Goal: Transaction & Acquisition: Book appointment/travel/reservation

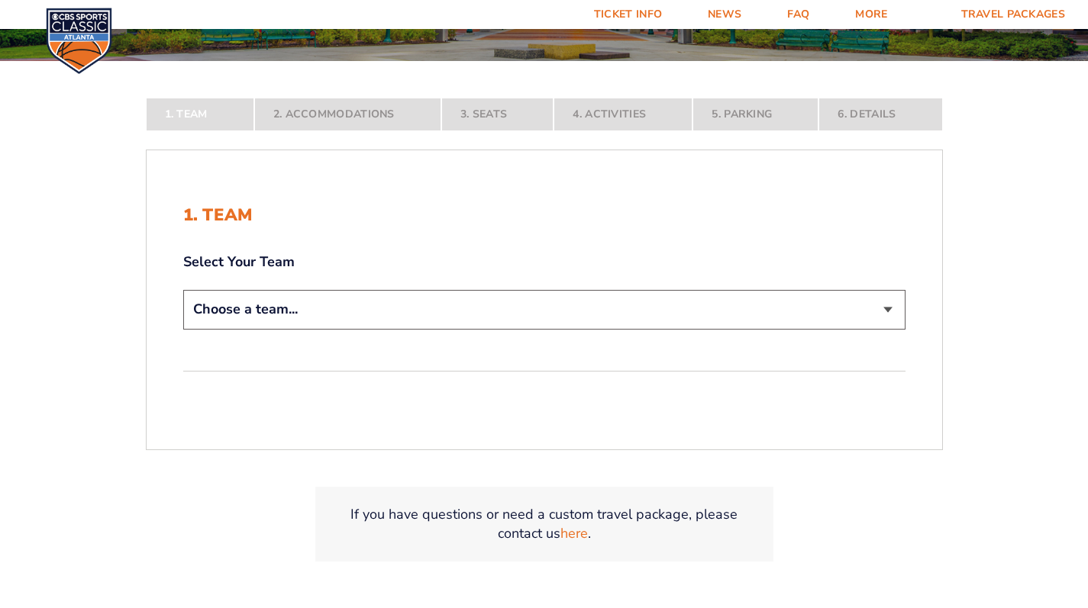
scroll to position [377, 0]
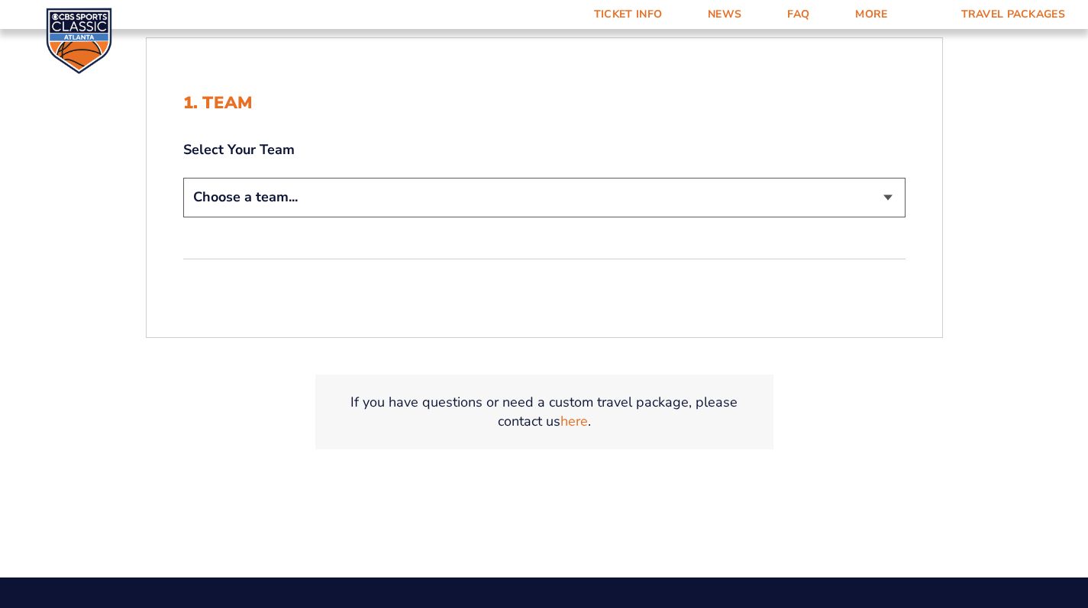
select select "20108"
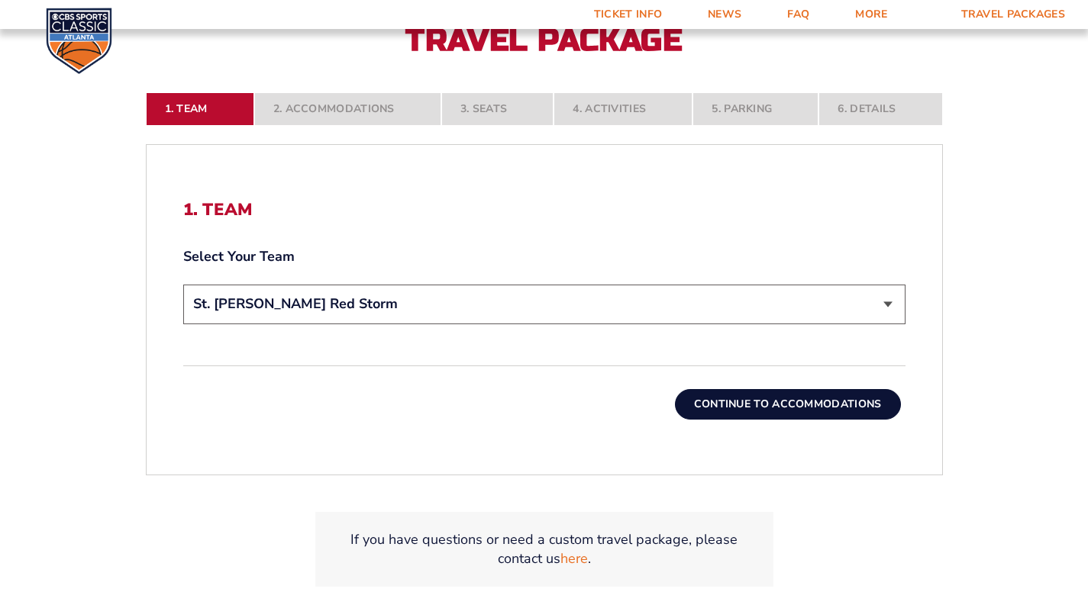
click at [785, 399] on button "Continue To Accommodations" at bounding box center [788, 404] width 226 height 31
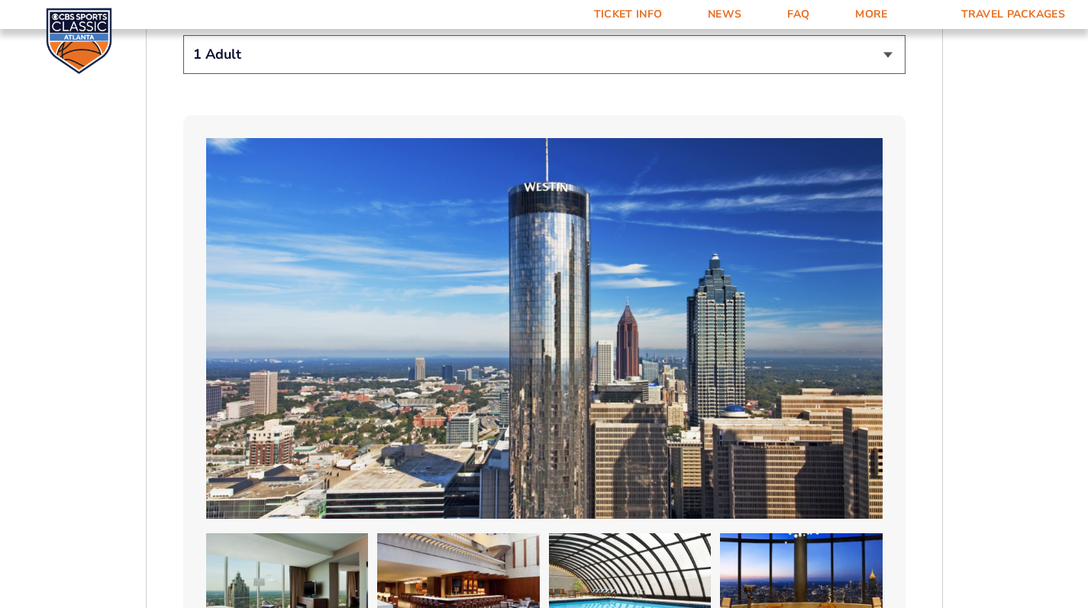
scroll to position [804, 0]
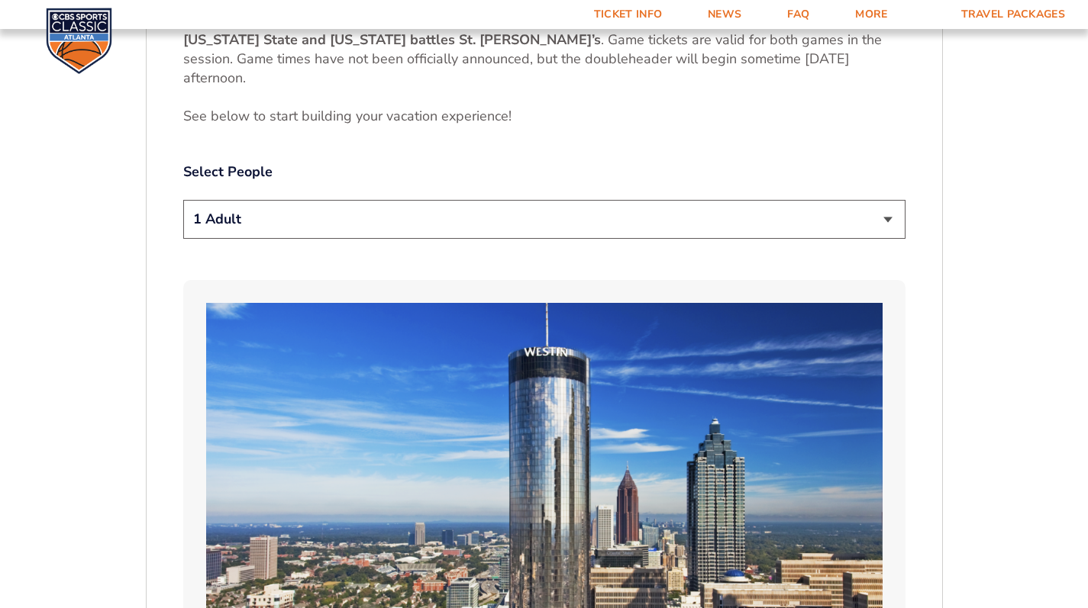
select select "2 Adults"
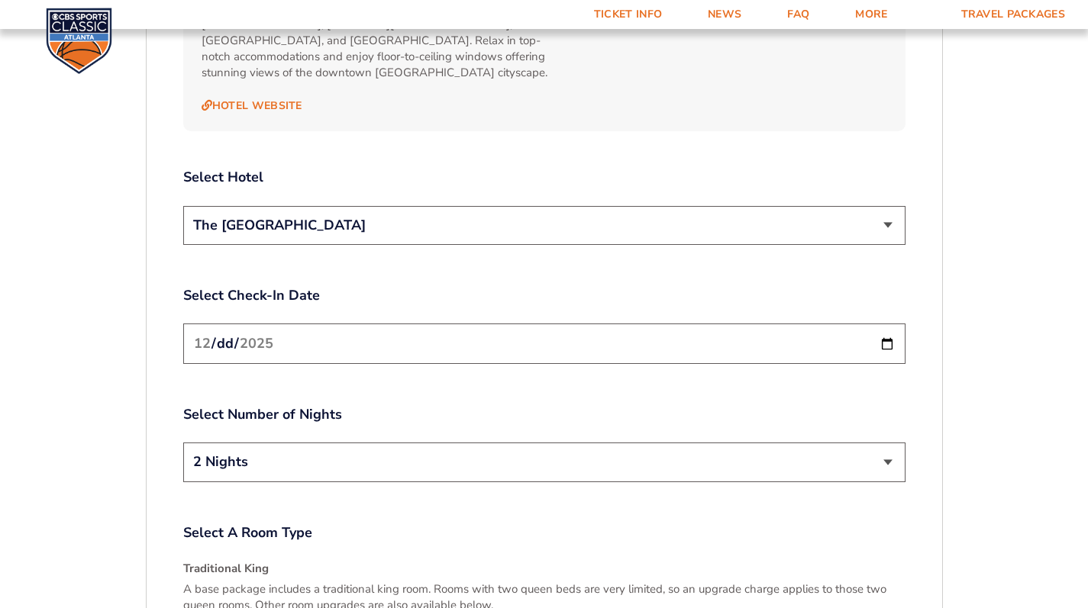
scroll to position [1573, 0]
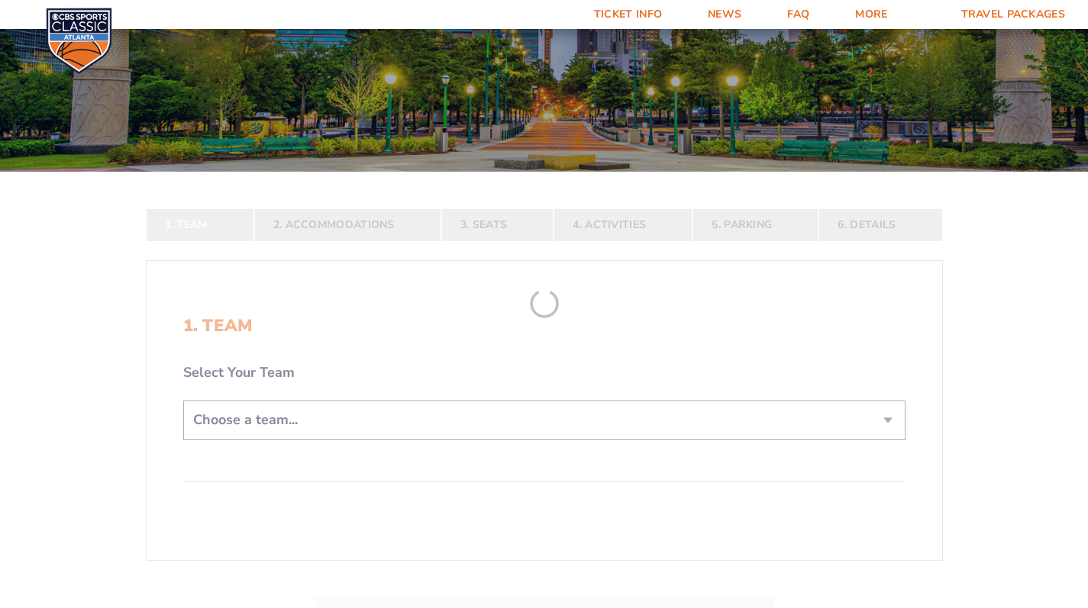
scroll to position [334, 0]
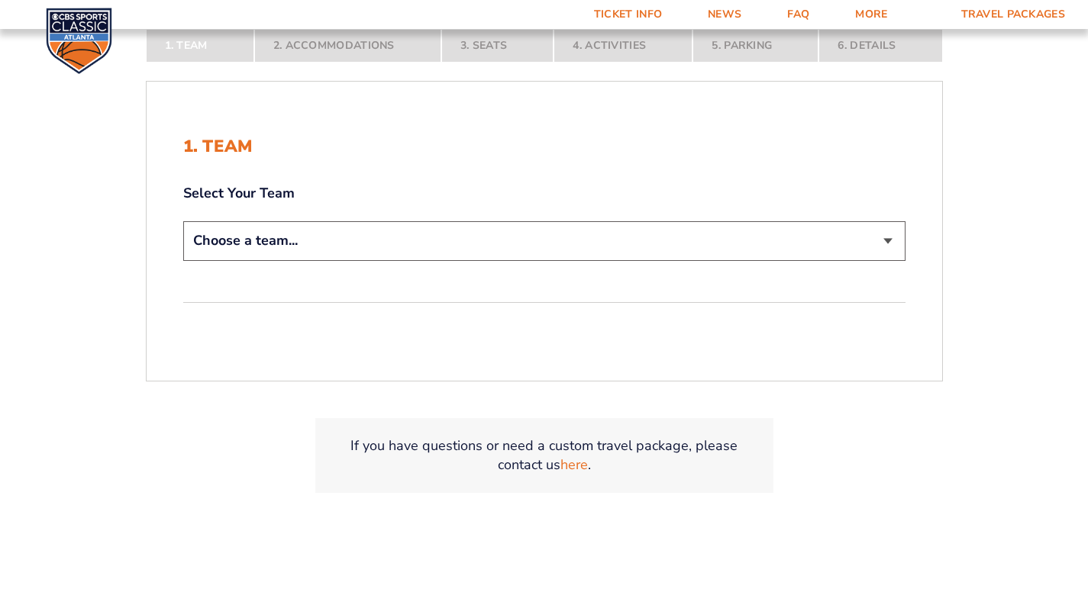
select select "20108"
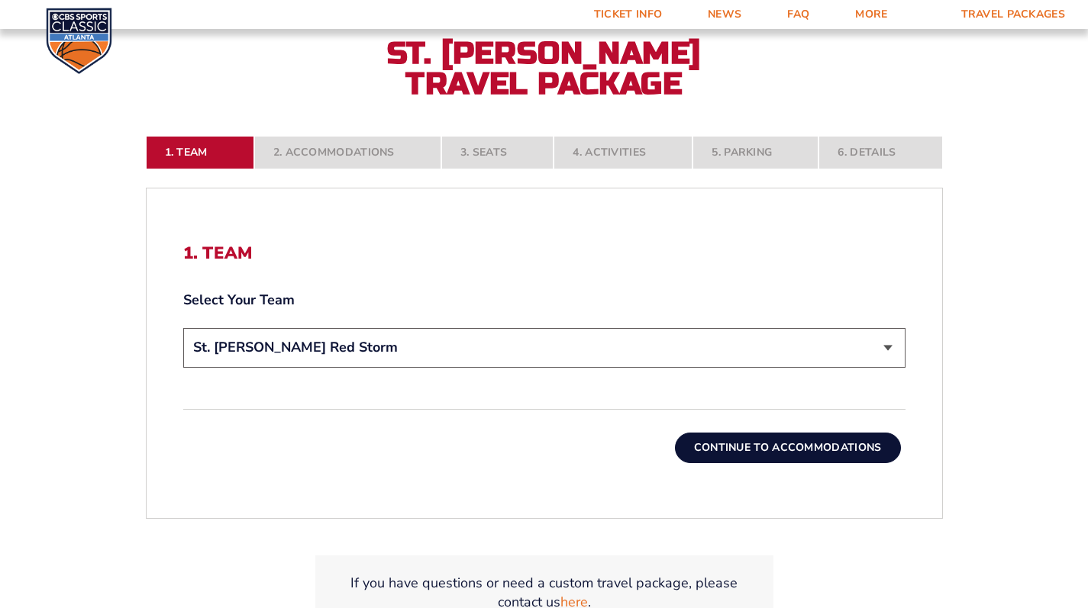
scroll to position [486, 0]
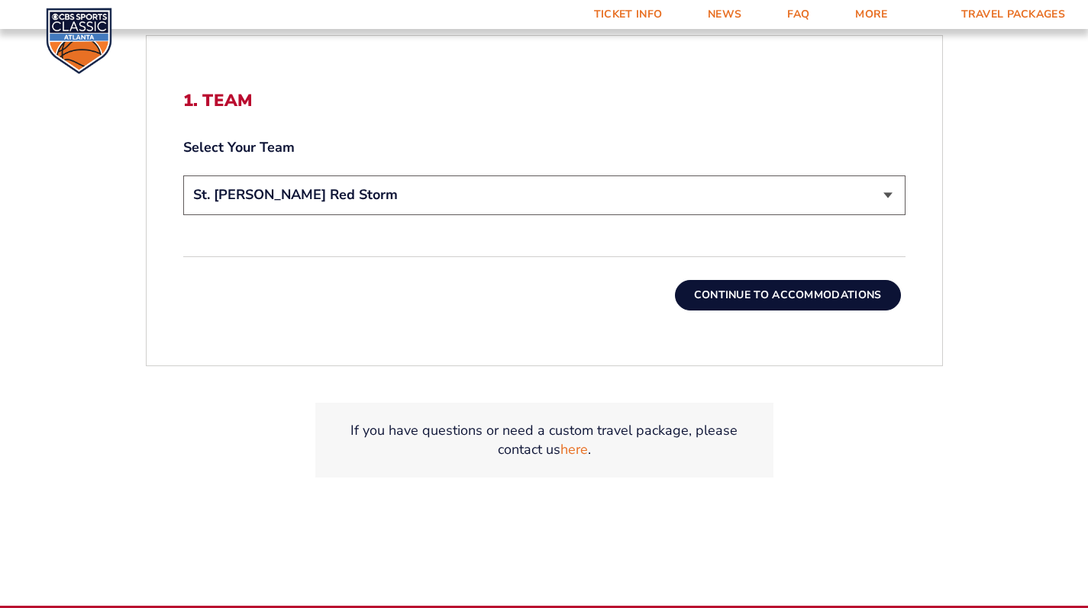
click at [726, 299] on button "Continue To Accommodations" at bounding box center [788, 295] width 226 height 31
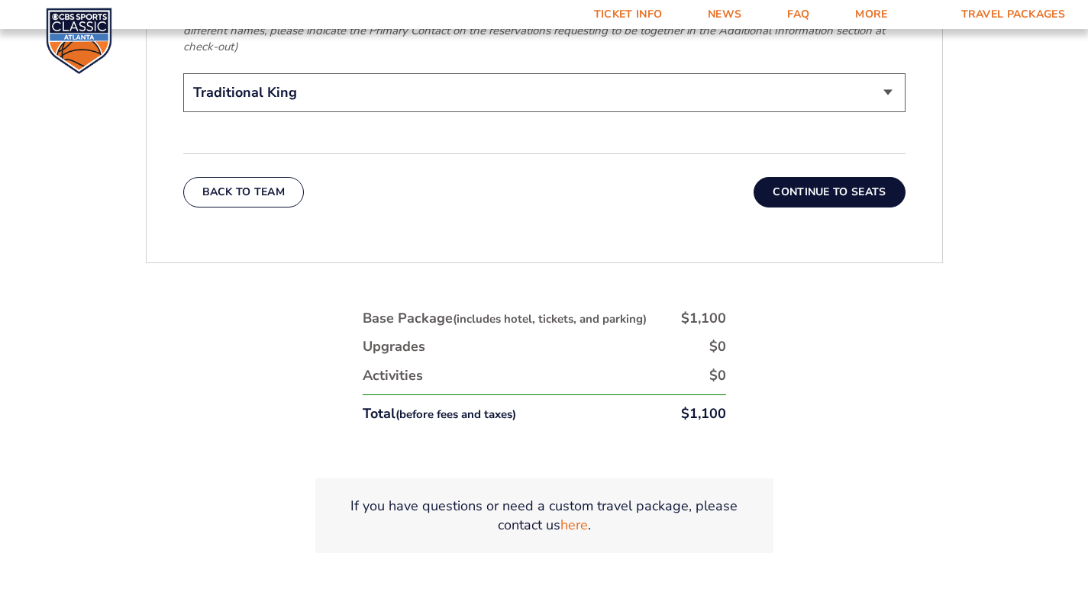
scroll to position [2624, 0]
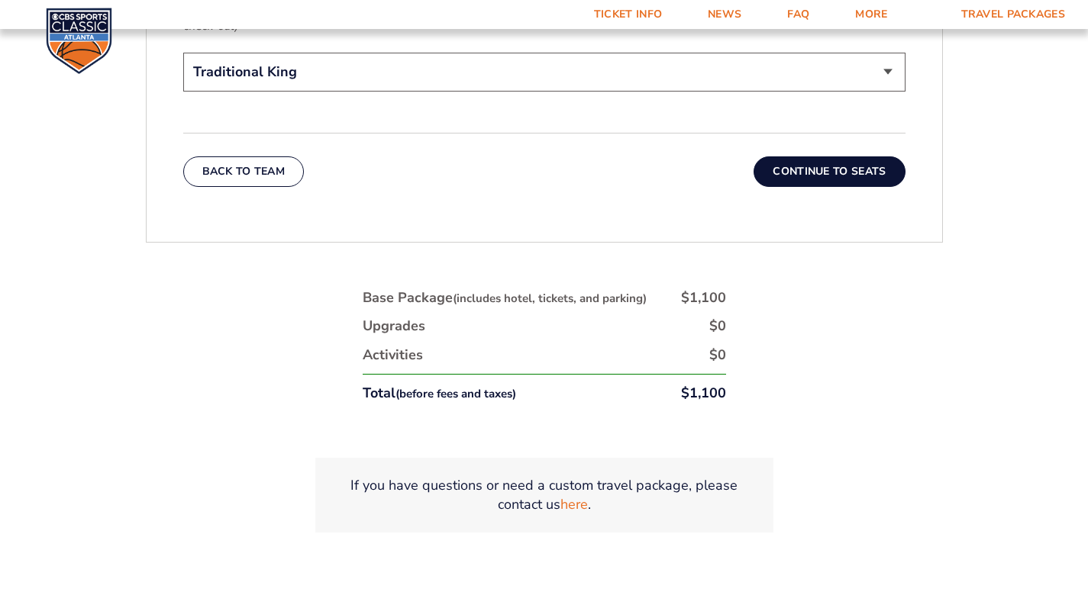
click at [873, 163] on button "Continue To Seats" at bounding box center [828, 171] width 151 height 31
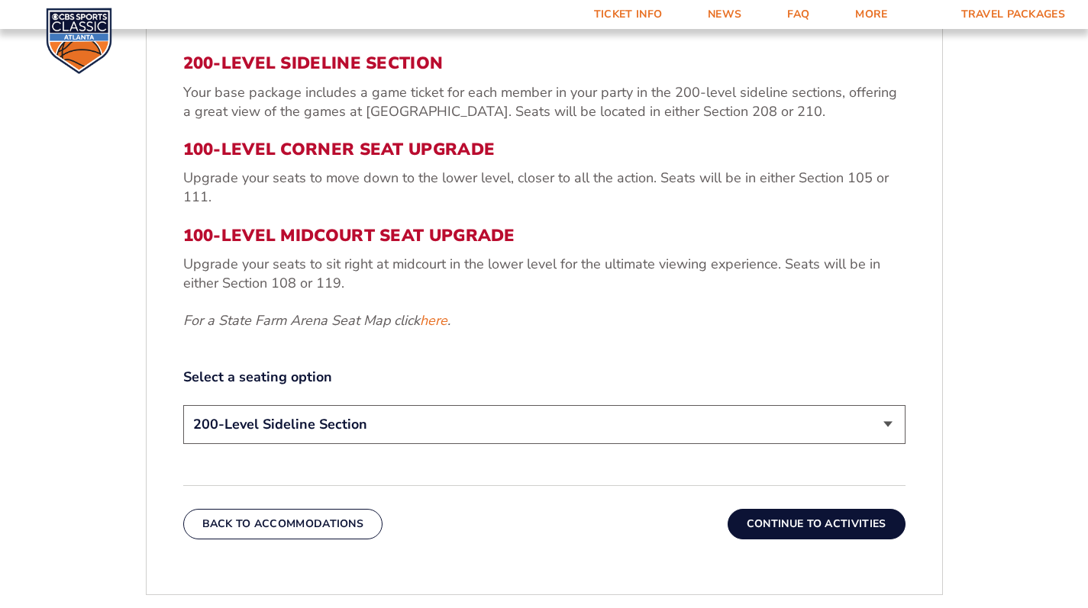
scroll to position [558, 0]
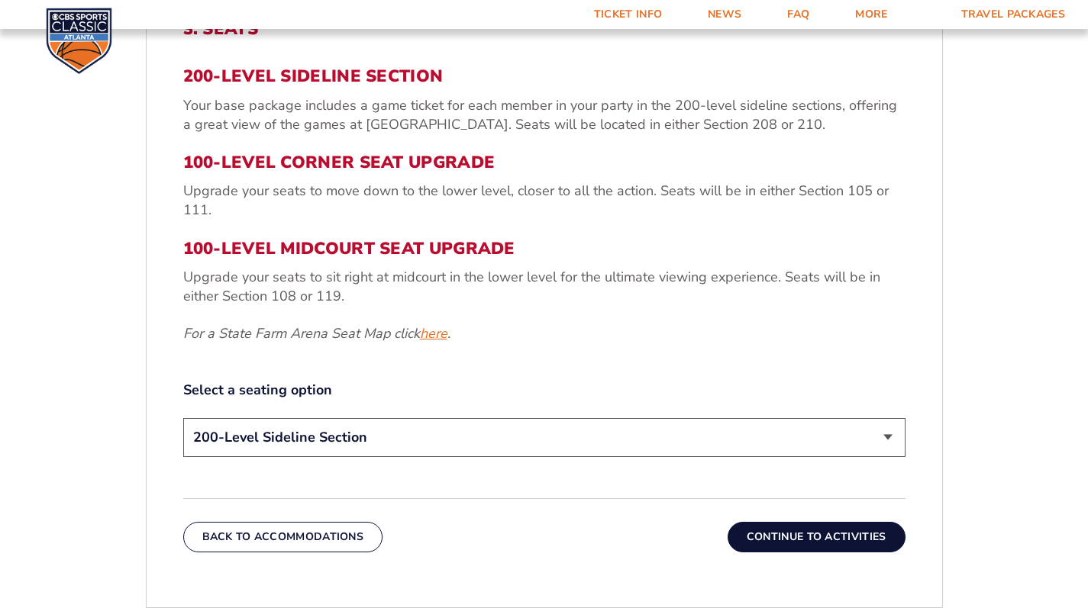
click at [443, 336] on link "here" at bounding box center [433, 333] width 27 height 19
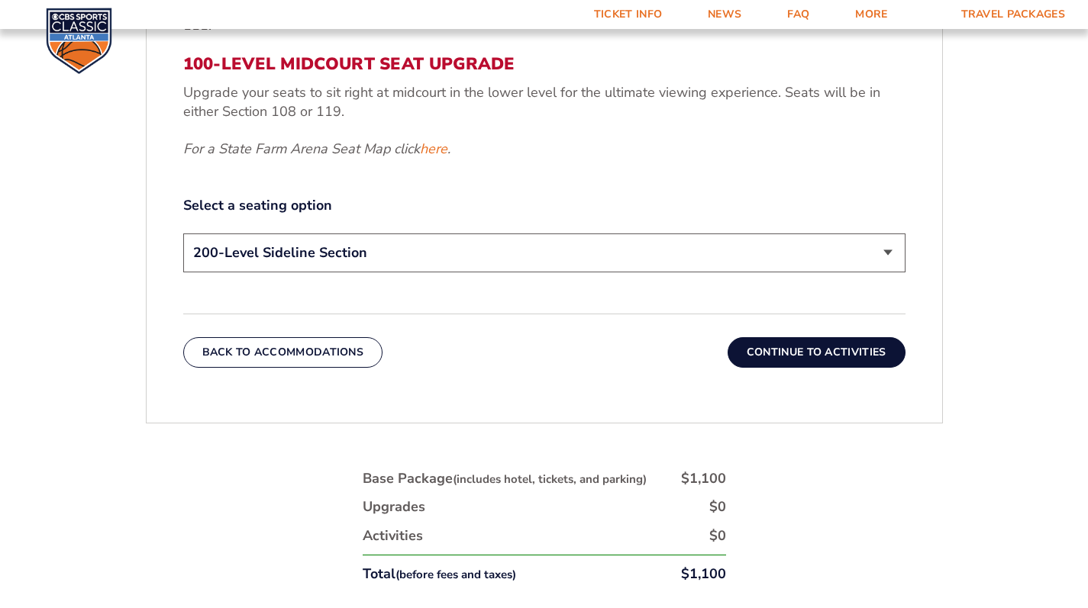
scroll to position [835, 0]
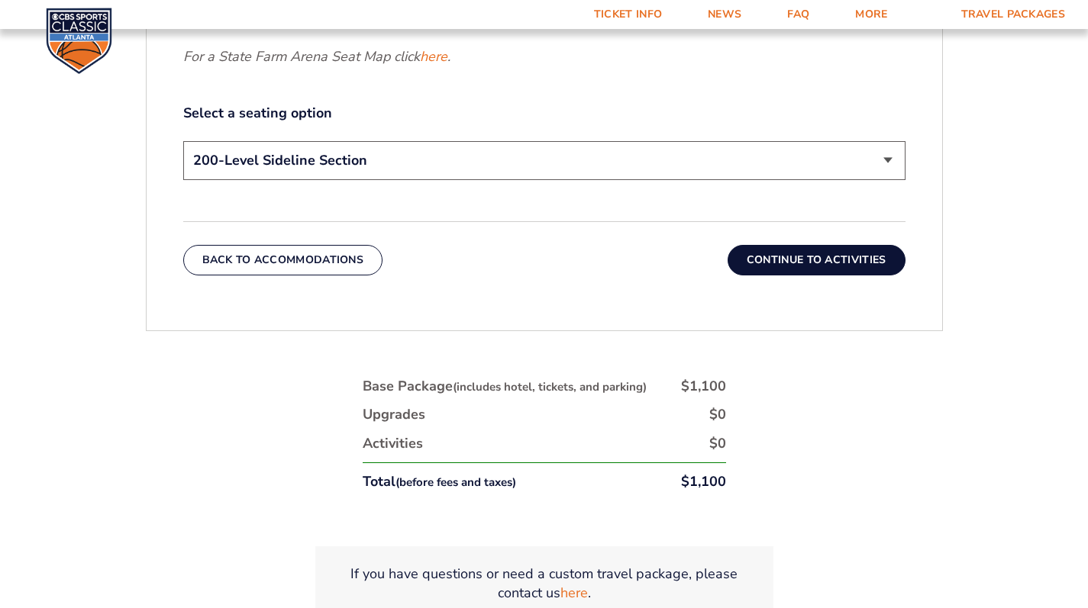
click at [854, 264] on button "Continue To Activities" at bounding box center [816, 260] width 178 height 31
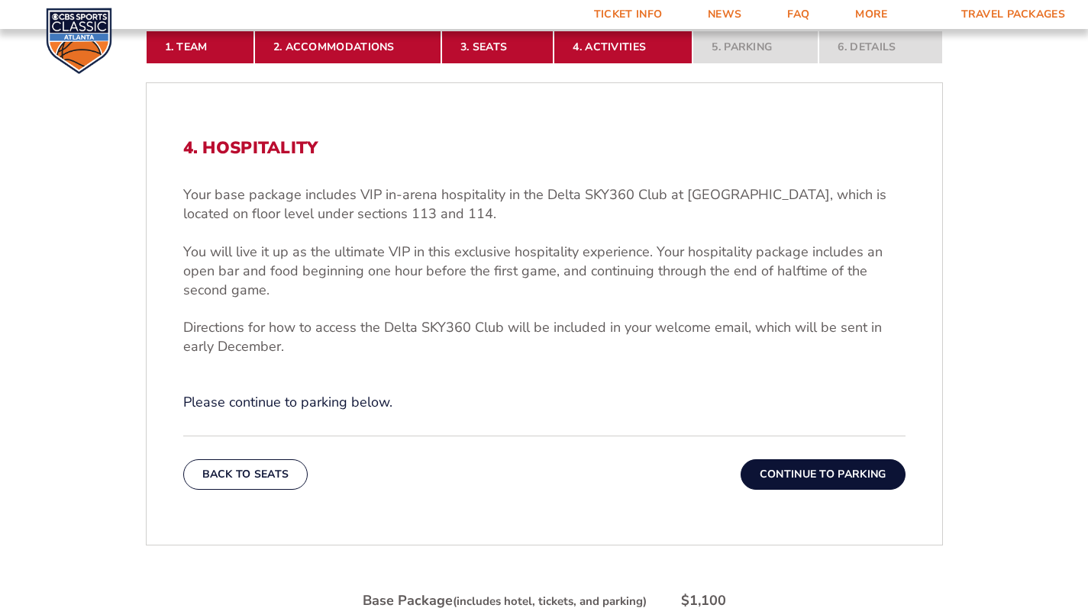
scroll to position [539, 0]
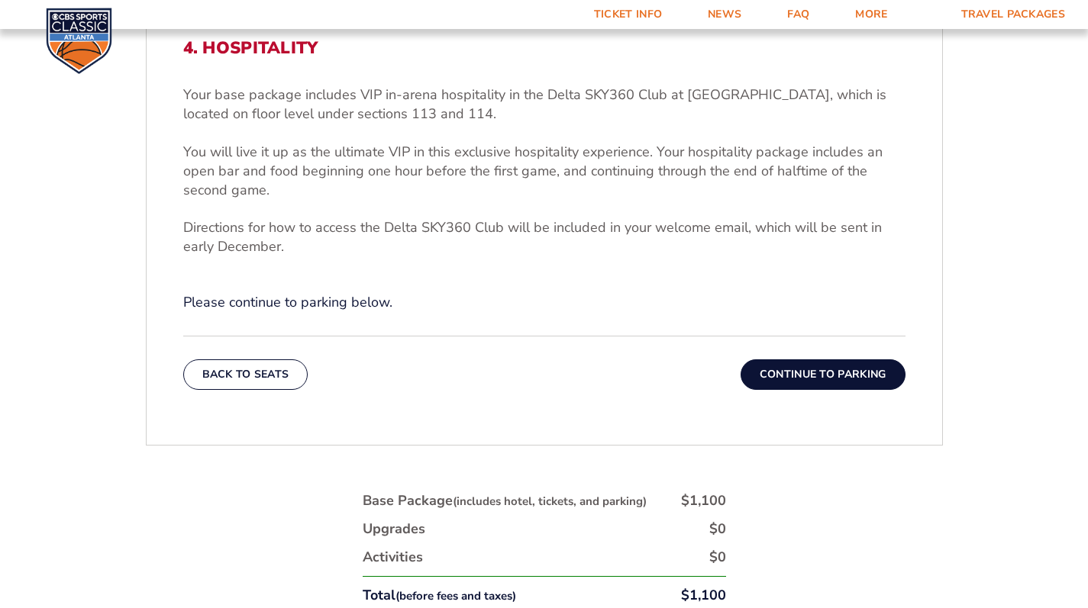
click at [833, 374] on button "Continue To Parking" at bounding box center [822, 374] width 165 height 31
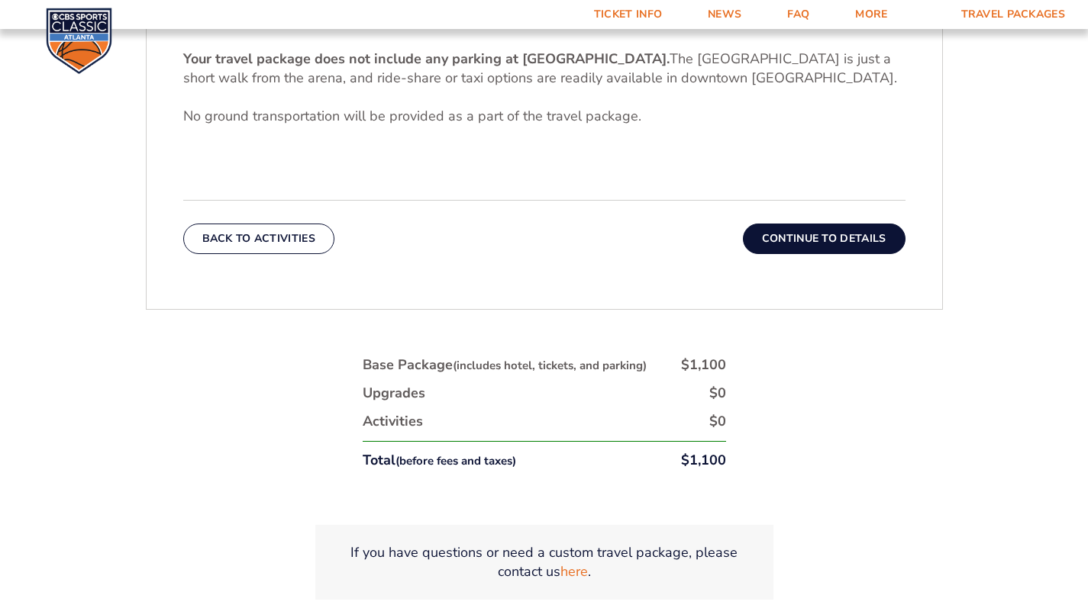
scroll to position [604, 0]
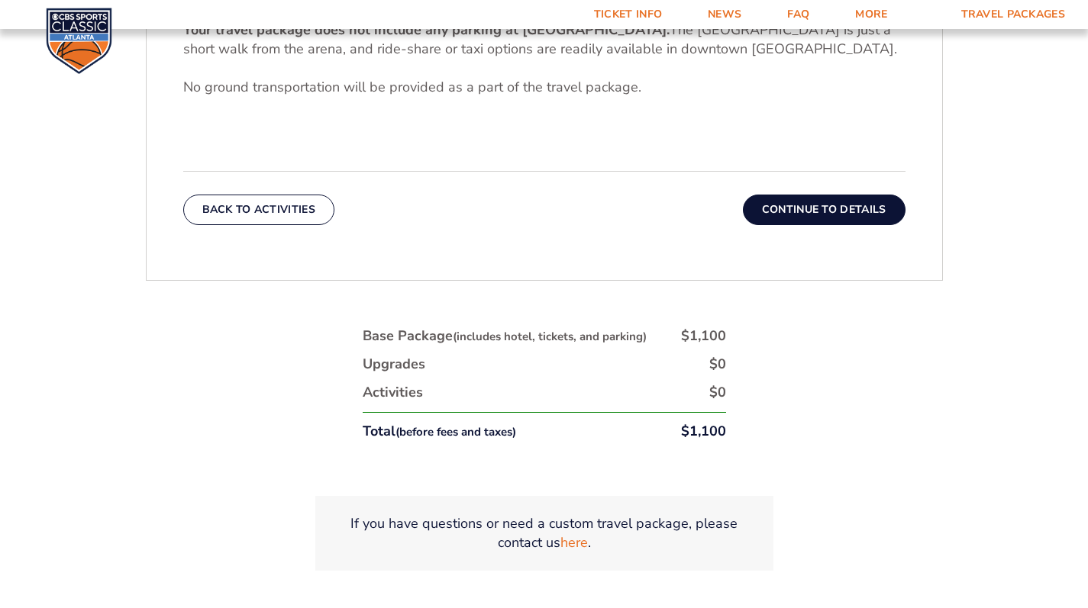
click at [830, 203] on button "Continue To Details" at bounding box center [824, 210] width 163 height 31
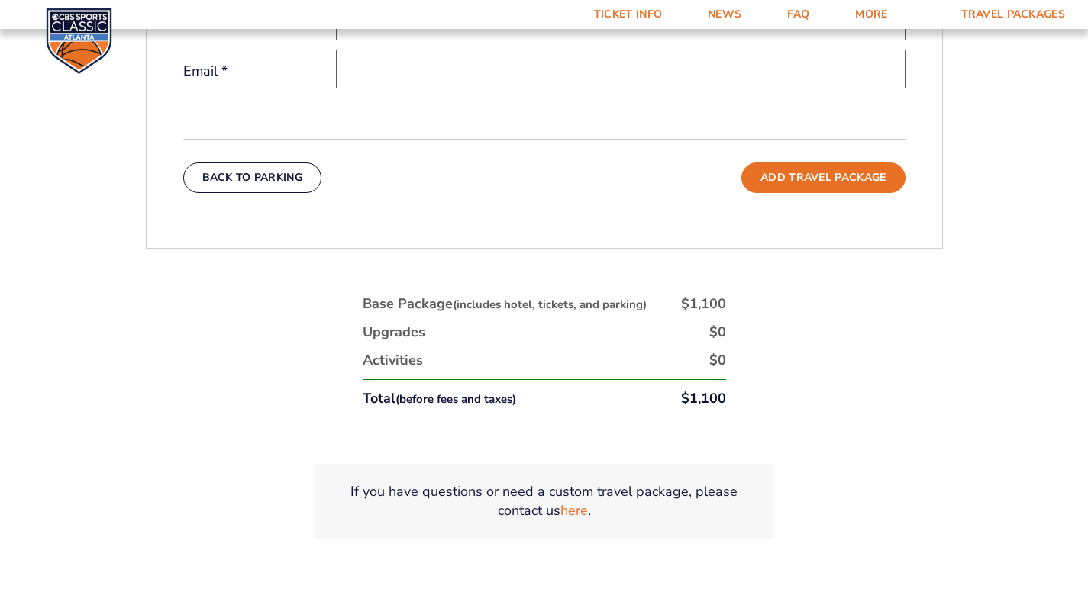
scroll to position [534, 0]
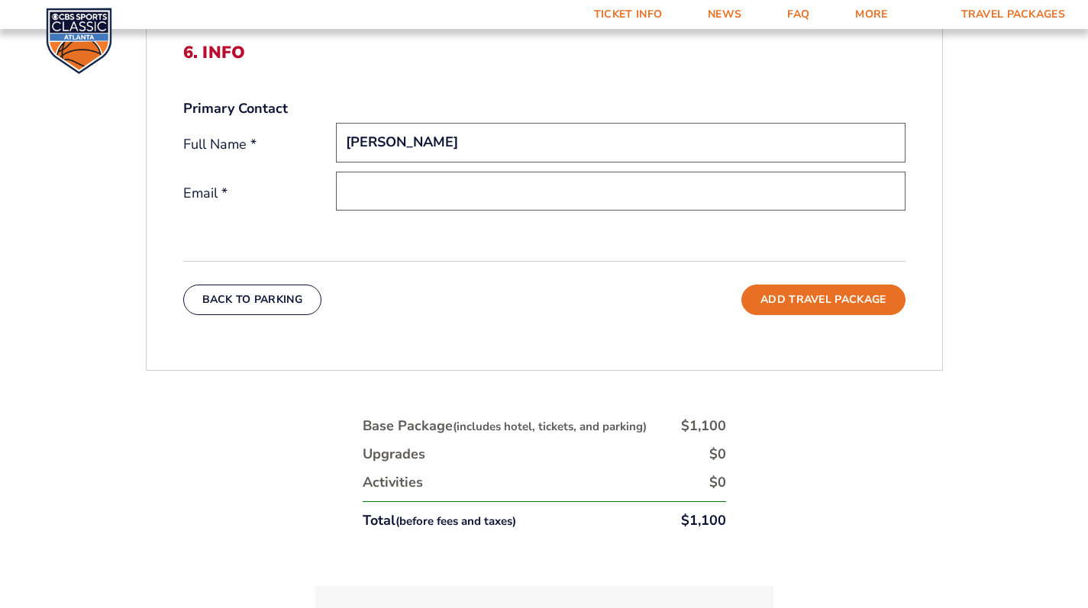
type input "john grima"
type input "John Grima"
type input "john.grima@gmail.com"
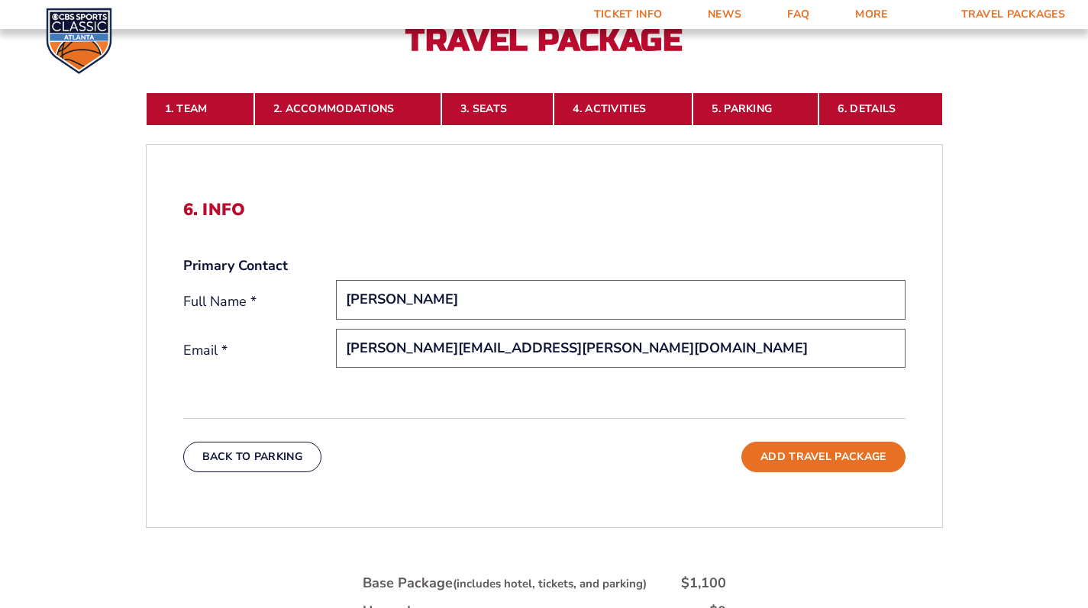
scroll to position [415, 0]
